Goal: Task Accomplishment & Management: Use online tool/utility

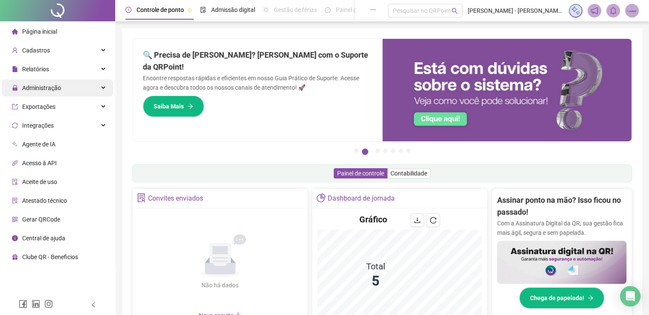
click at [67, 91] on div "Administração" at bounding box center [57, 87] width 111 height 17
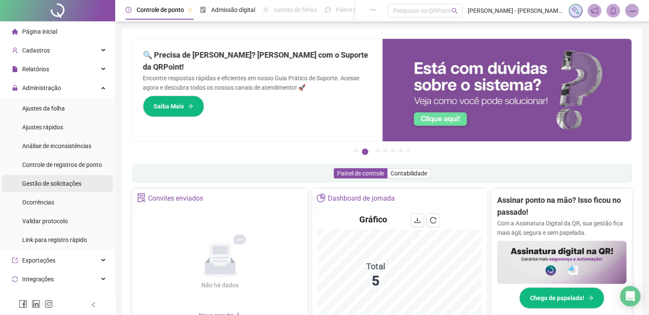
click at [56, 181] on span "Gestão de solicitações" at bounding box center [51, 183] width 59 height 7
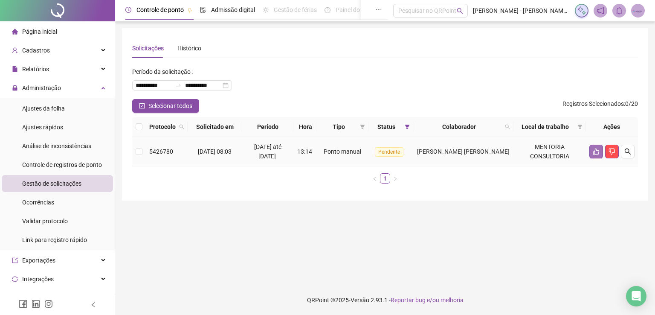
click at [591, 151] on button "button" at bounding box center [597, 152] width 14 height 14
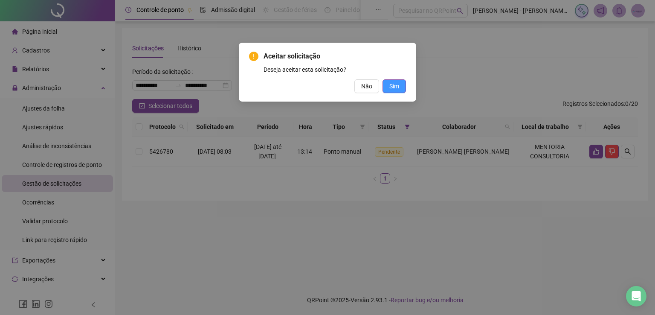
click at [398, 89] on span "Sim" at bounding box center [395, 86] width 10 height 9
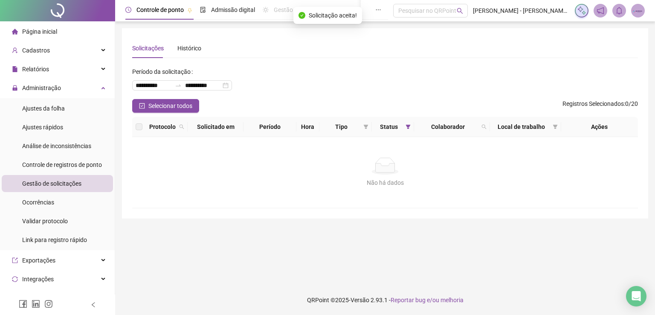
click at [47, 33] on span "Página inicial" at bounding box center [39, 31] width 35 height 7
